Goal: Information Seeking & Learning: Learn about a topic

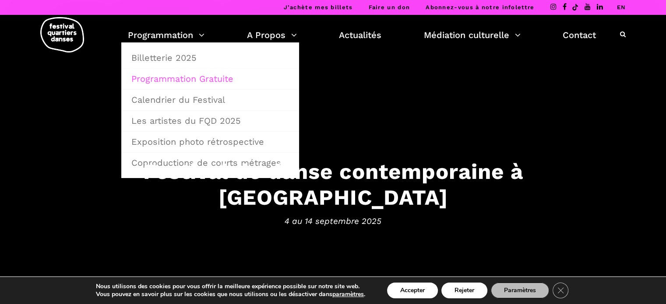
click at [181, 78] on link "Programmation Gratuite" at bounding box center [210, 79] width 168 height 20
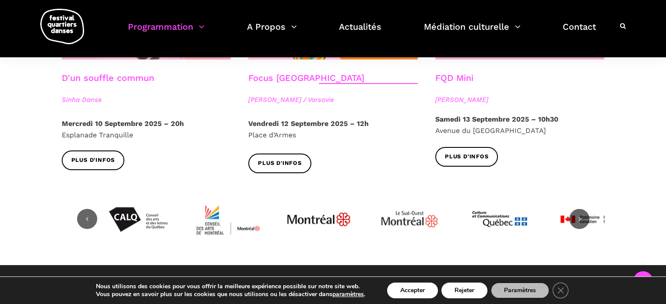
scroll to position [1075, 0]
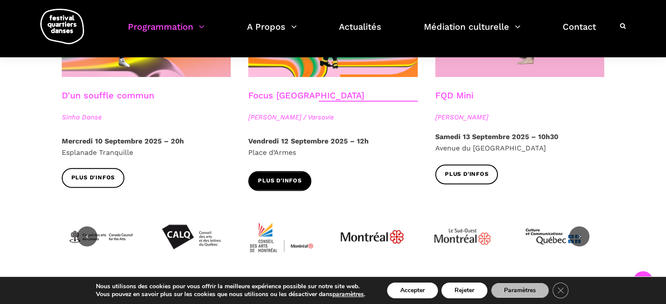
click at [263, 177] on span "Plus d'infos" at bounding box center [280, 181] width 44 height 9
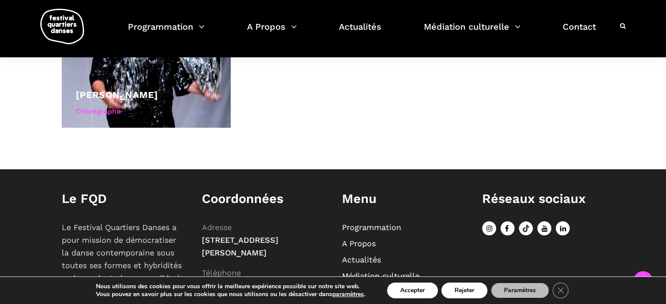
scroll to position [701, 0]
